Goal: Find specific page/section: Find specific page/section

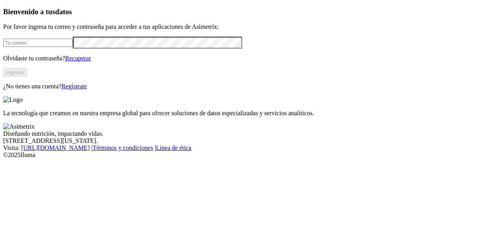
type input "[PERSON_NAME][EMAIL_ADDRESS][PERSON_NAME][DOMAIN_NAME]"
click at [27, 76] on button "Ingresa" at bounding box center [15, 72] width 24 height 8
